Goal: Task Accomplishment & Management: Manage account settings

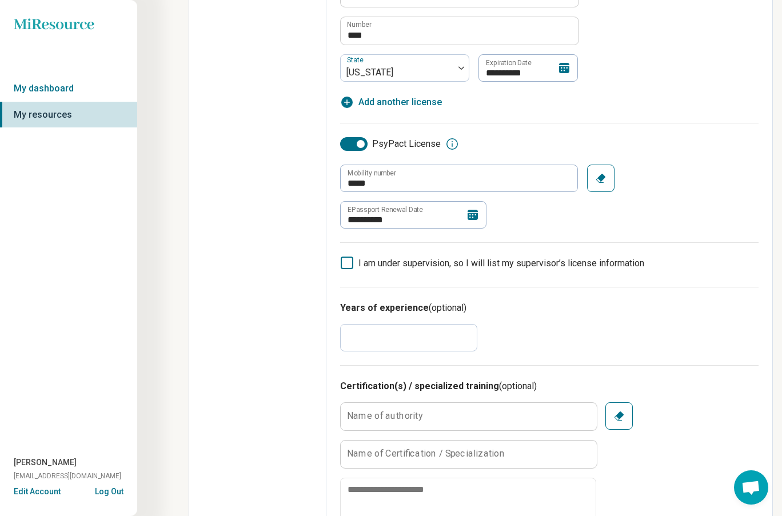
scroll to position [598, 0]
click at [472, 214] on icon at bounding box center [473, 214] width 14 height 14
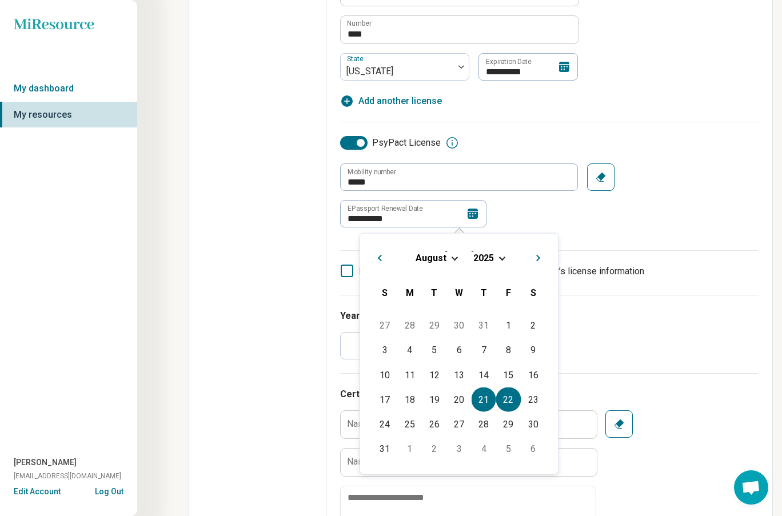
click at [505, 399] on div "22" at bounding box center [508, 399] width 25 height 25
type textarea "*"
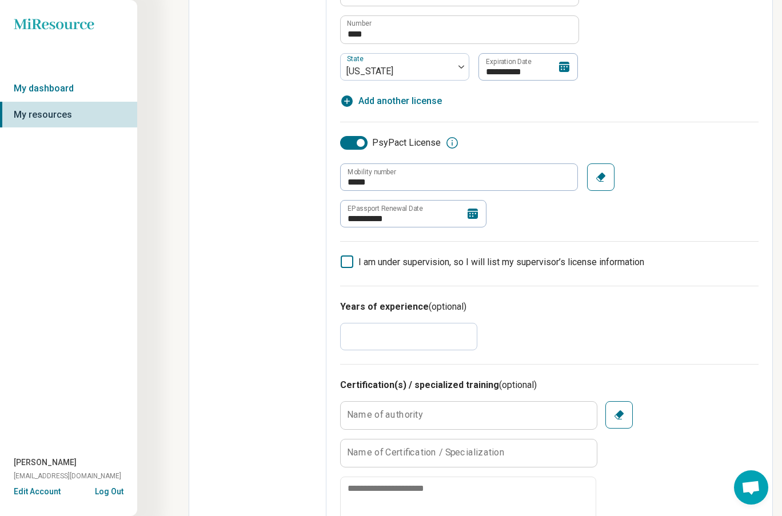
click at [473, 214] on icon at bounding box center [472, 214] width 10 height 10
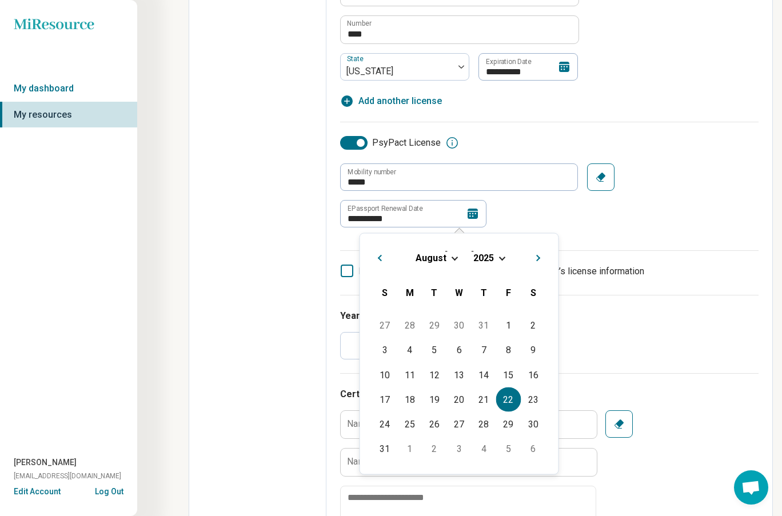
click at [495, 255] on div "[DATE]" at bounding box center [459, 257] width 180 height 12
click at [501, 256] on span "Choose Date" at bounding box center [501, 257] width 6 height 6
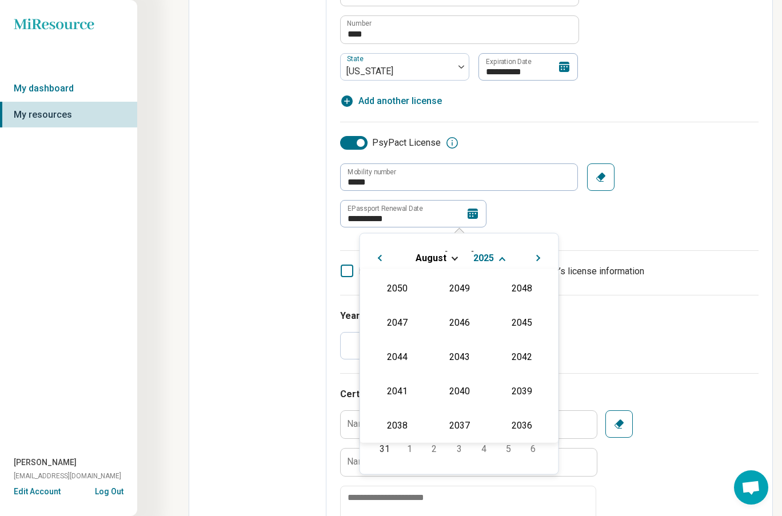
scroll to position [207, 0]
click at [396, 354] on div "2026" at bounding box center [396, 355] width 55 height 21
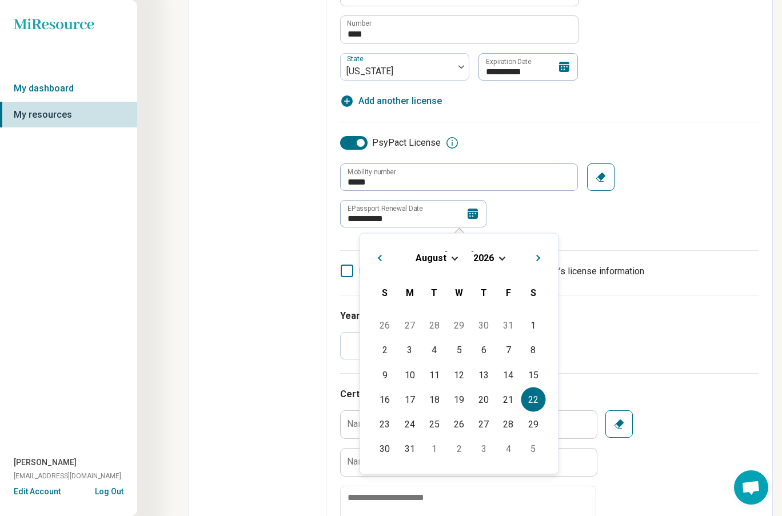
click at [538, 399] on div "22" at bounding box center [533, 399] width 25 height 25
type input "**********"
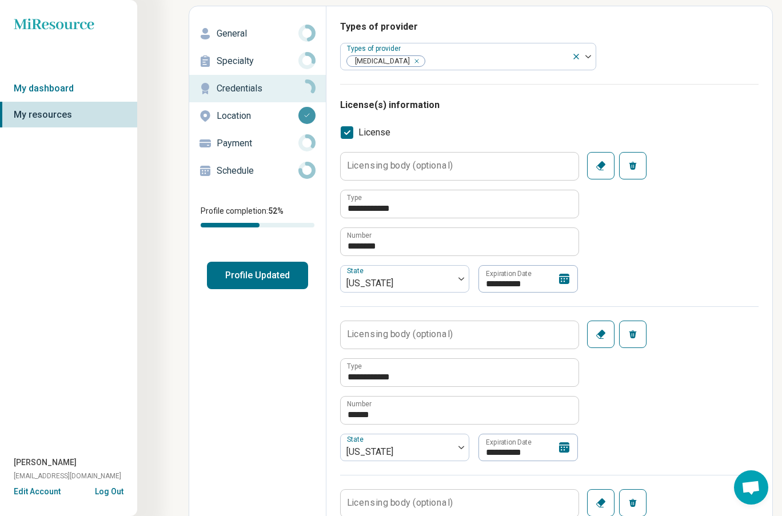
scroll to position [0, 0]
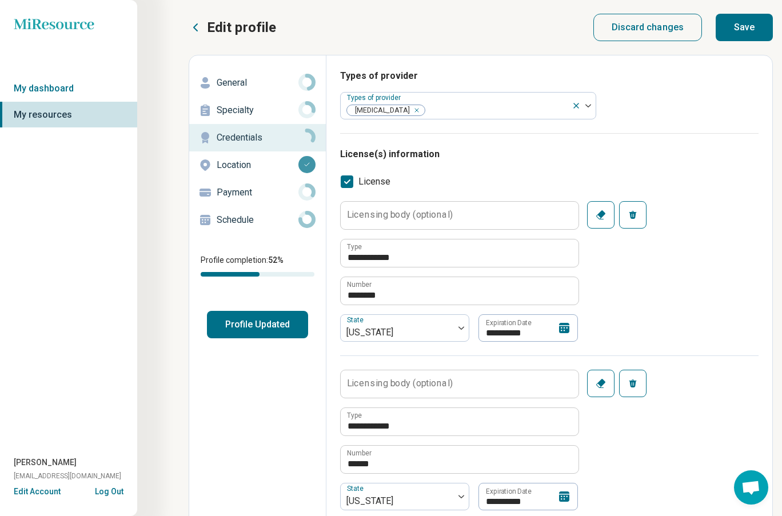
click at [739, 26] on button "Save" at bounding box center [743, 27] width 57 height 27
type textarea "*"
click at [254, 321] on button "Profile Updated" at bounding box center [257, 324] width 101 height 27
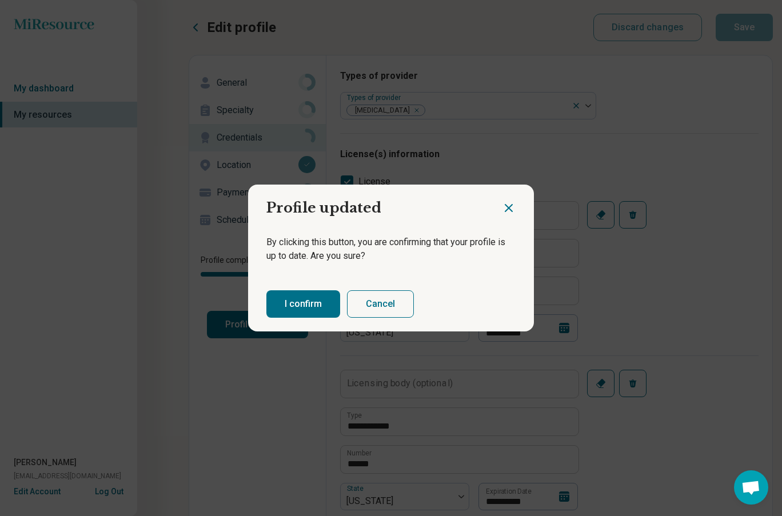
click at [294, 305] on button "I confirm" at bounding box center [303, 303] width 74 height 27
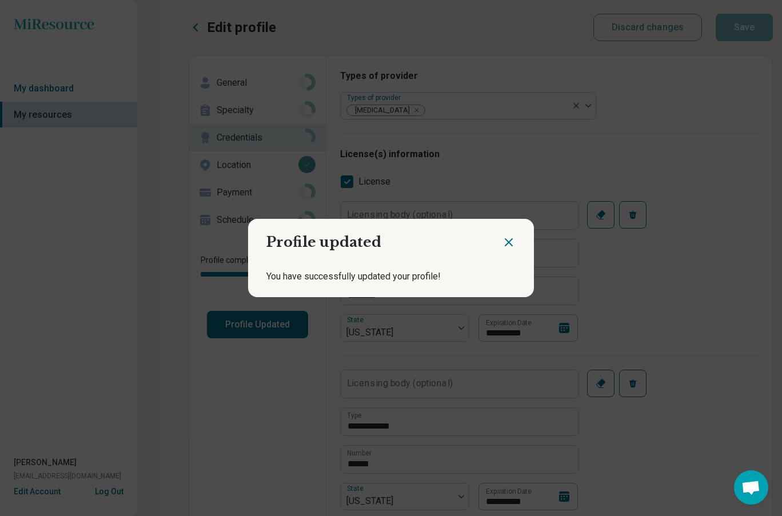
click at [512, 237] on icon "Close dialog" at bounding box center [509, 242] width 14 height 14
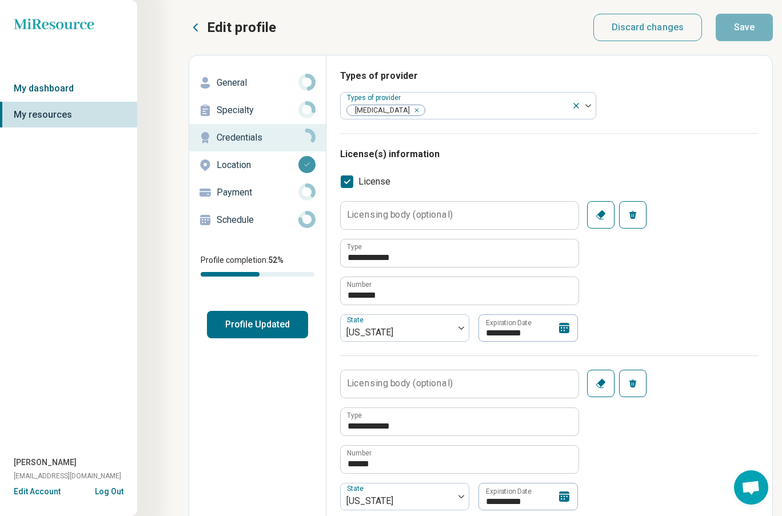
click at [51, 88] on link "My dashboard" at bounding box center [68, 88] width 137 height 26
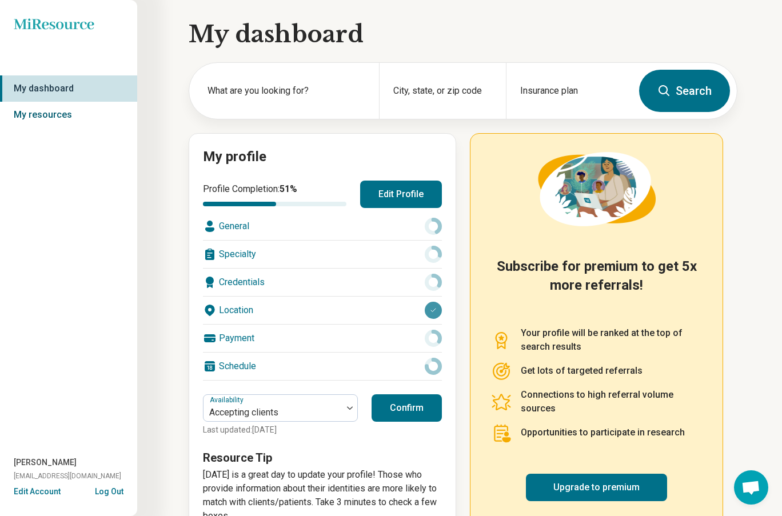
click at [44, 111] on link "My resources" at bounding box center [68, 115] width 137 height 26
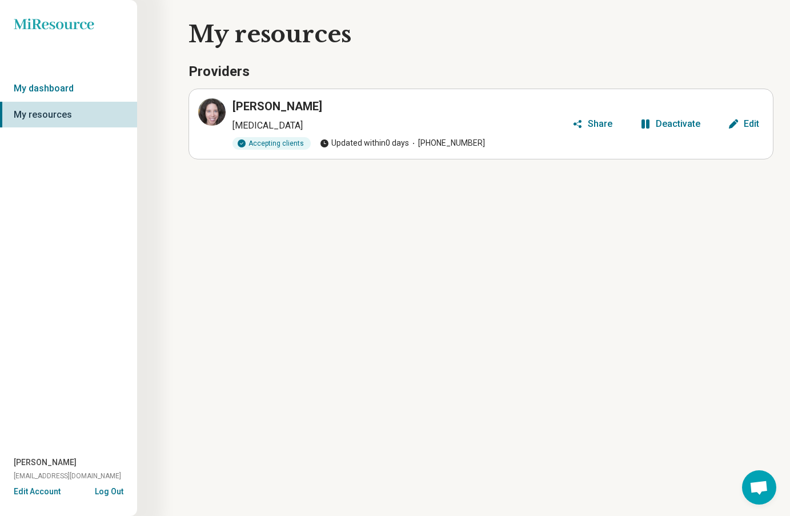
click at [531, 137] on div "Accepting clients Updated within 0 days (212) 308-2440" at bounding box center [400, 143] width 335 height 13
click at [306, 127] on p "Psychologist" at bounding box center [400, 126] width 335 height 14
click at [114, 490] on button "Log Out" at bounding box center [109, 490] width 29 height 9
